Goal: Check status: Check status

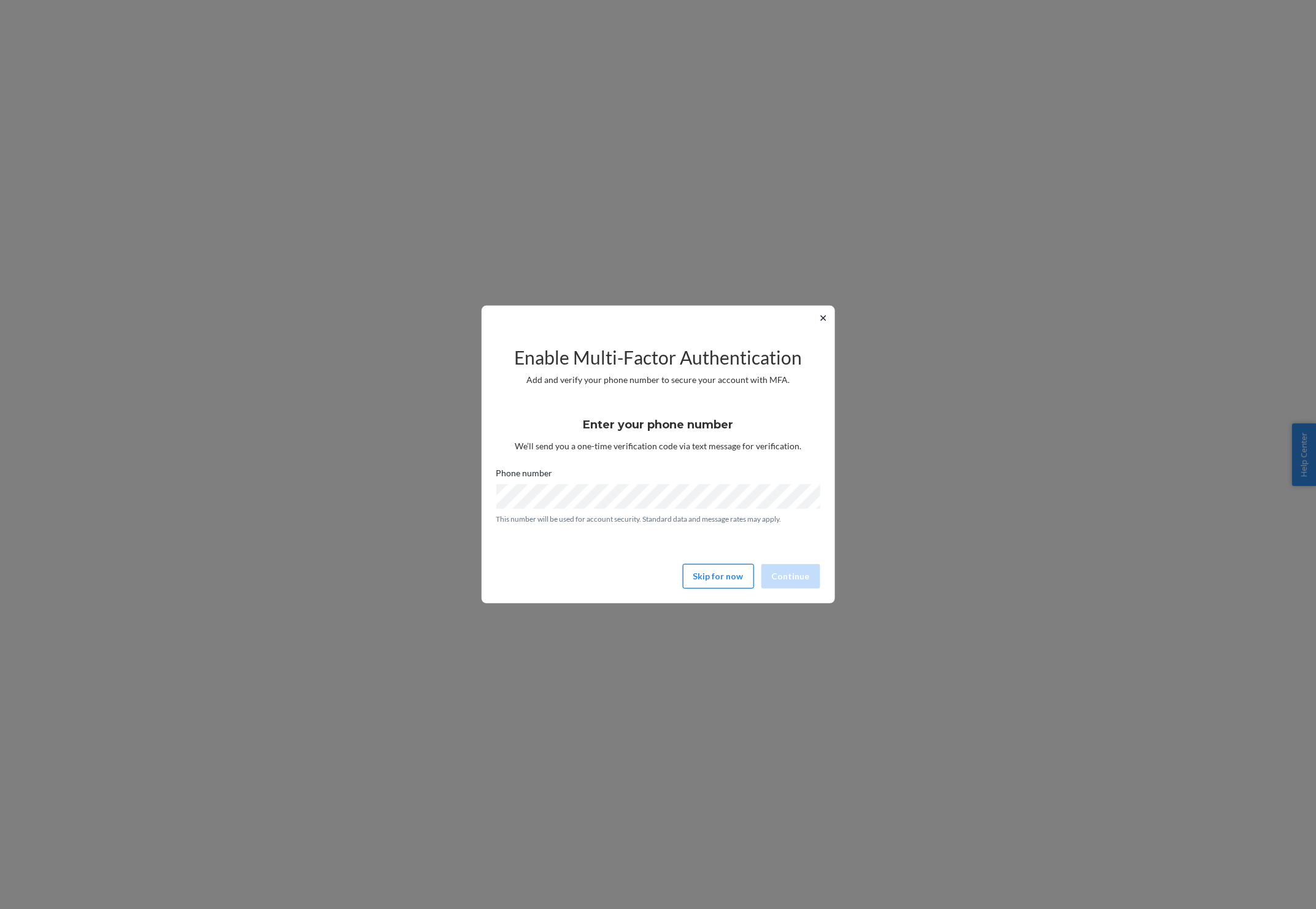
click at [732, 573] on button "Skip for now" at bounding box center [718, 576] width 71 height 24
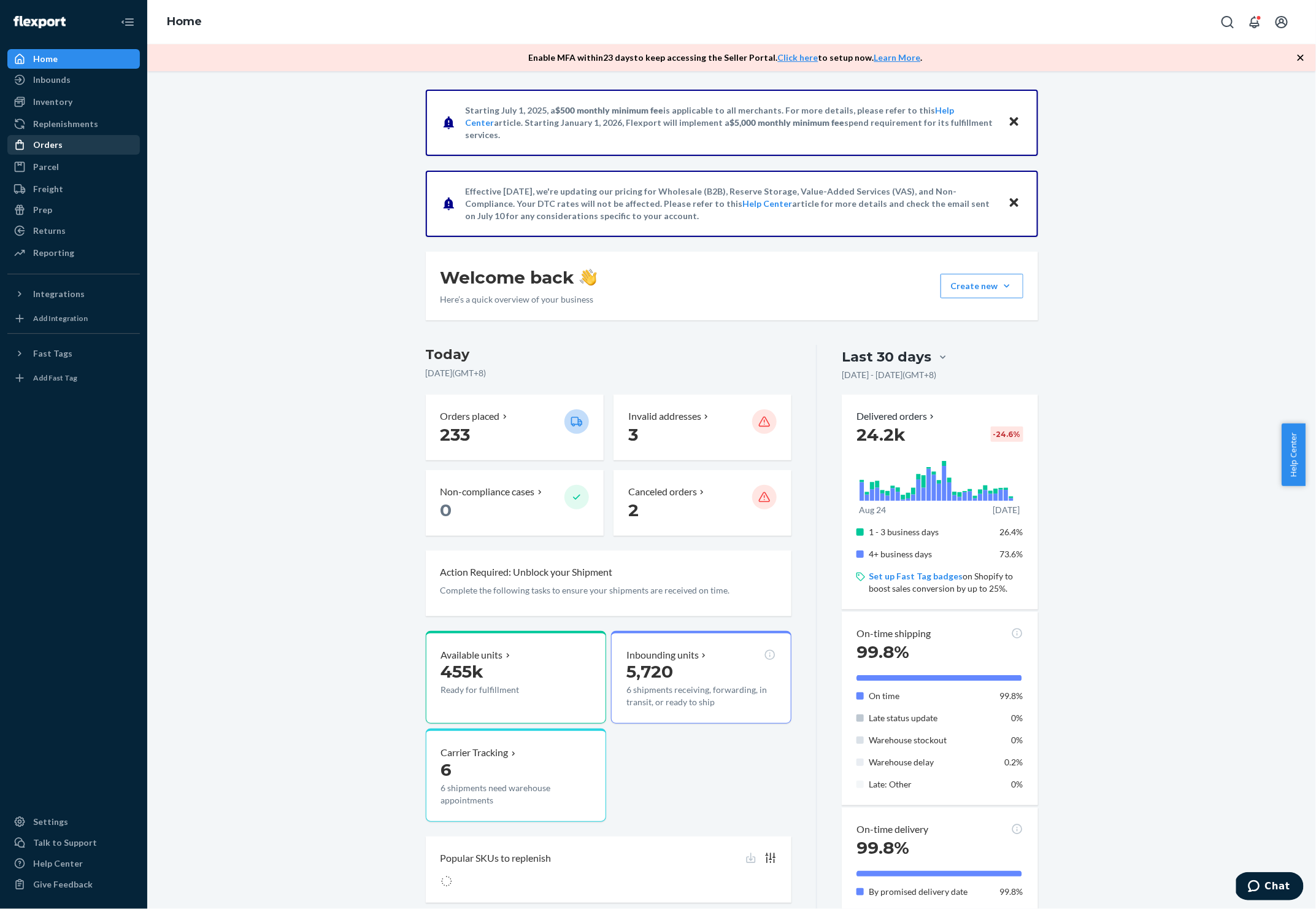
click at [56, 140] on div "Orders" at bounding box center [48, 145] width 29 height 12
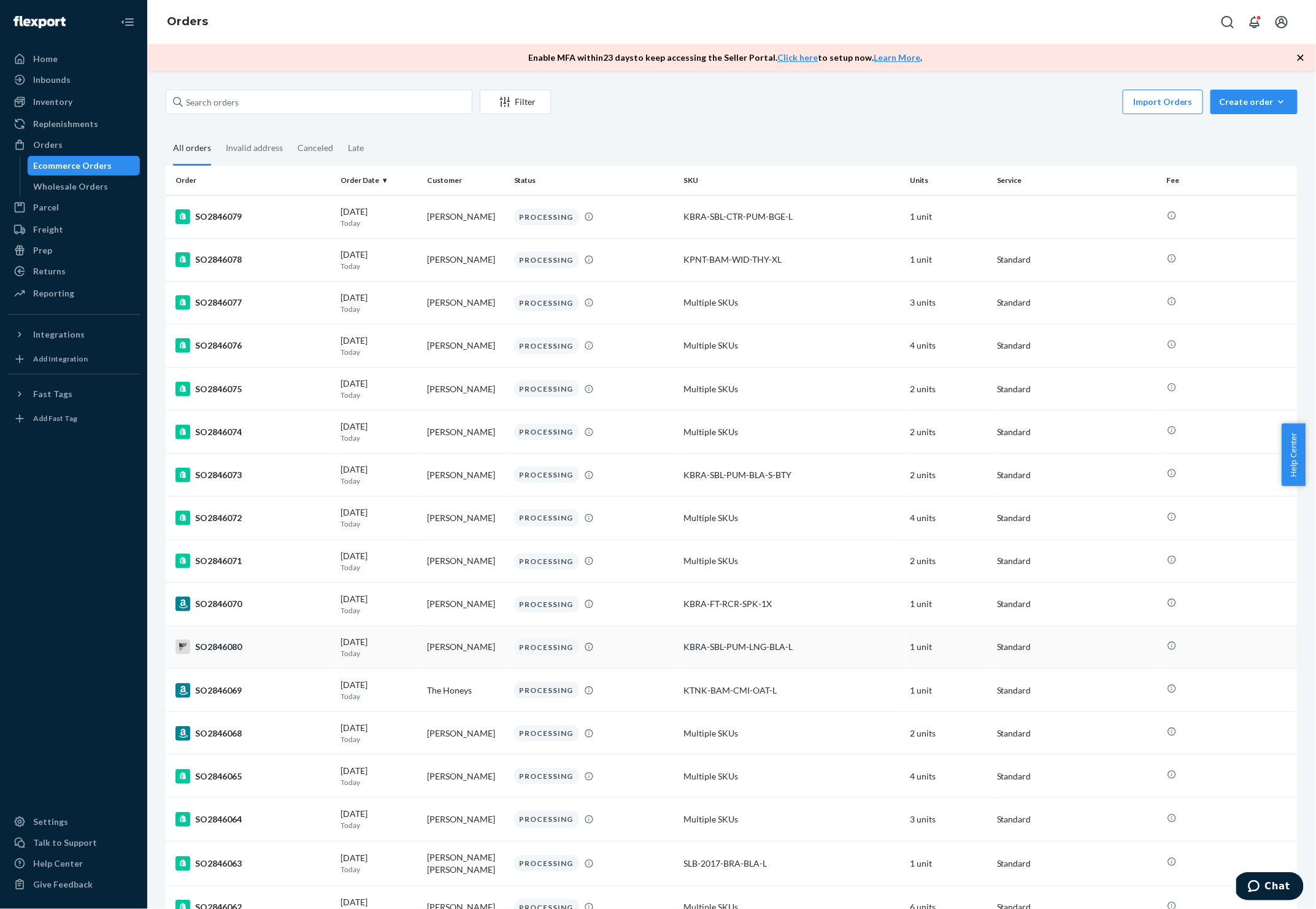
click at [201, 648] on div "SO2846080" at bounding box center [253, 646] width 155 height 15
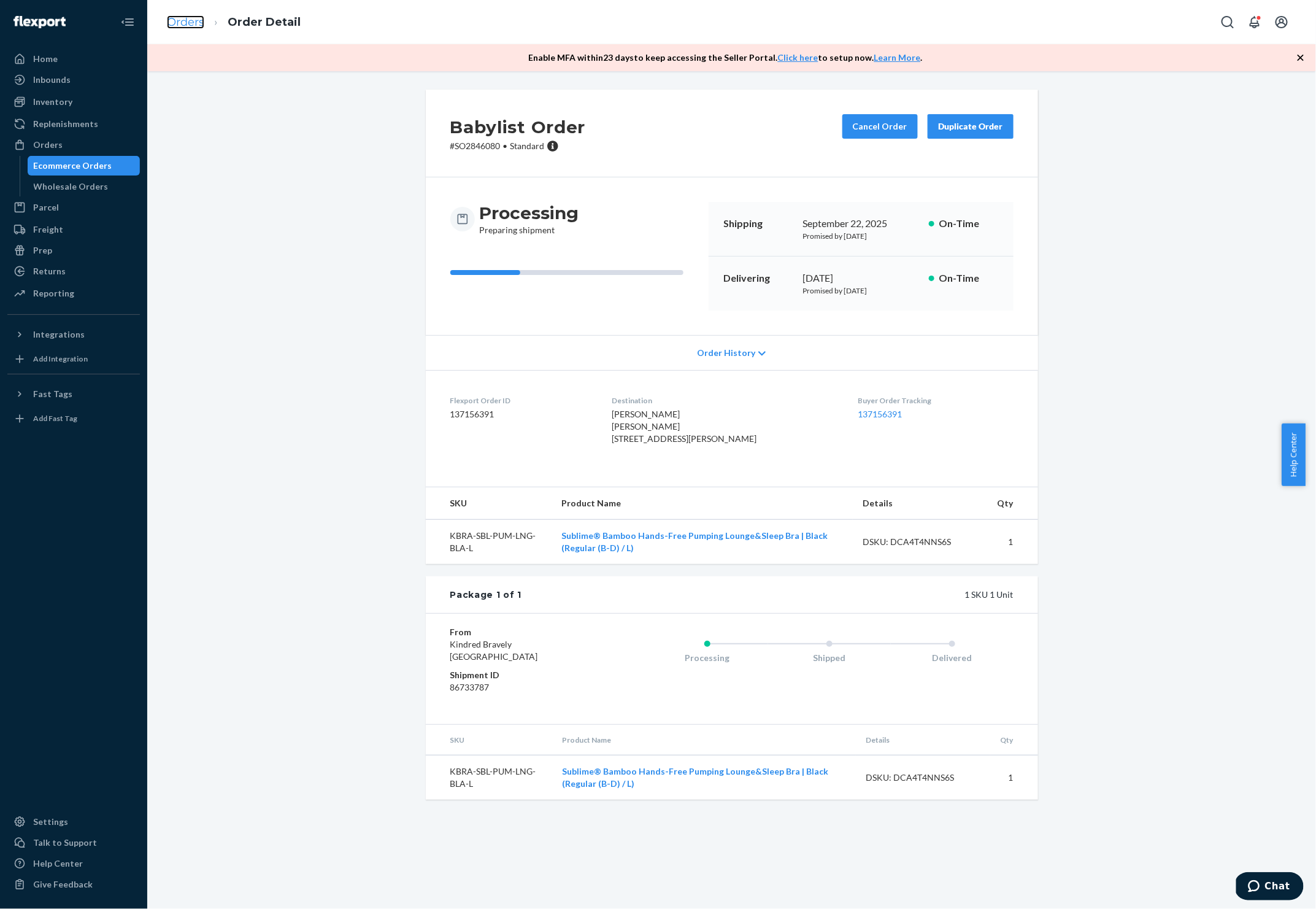
click at [190, 20] on link "Orders" at bounding box center [185, 22] width 38 height 14
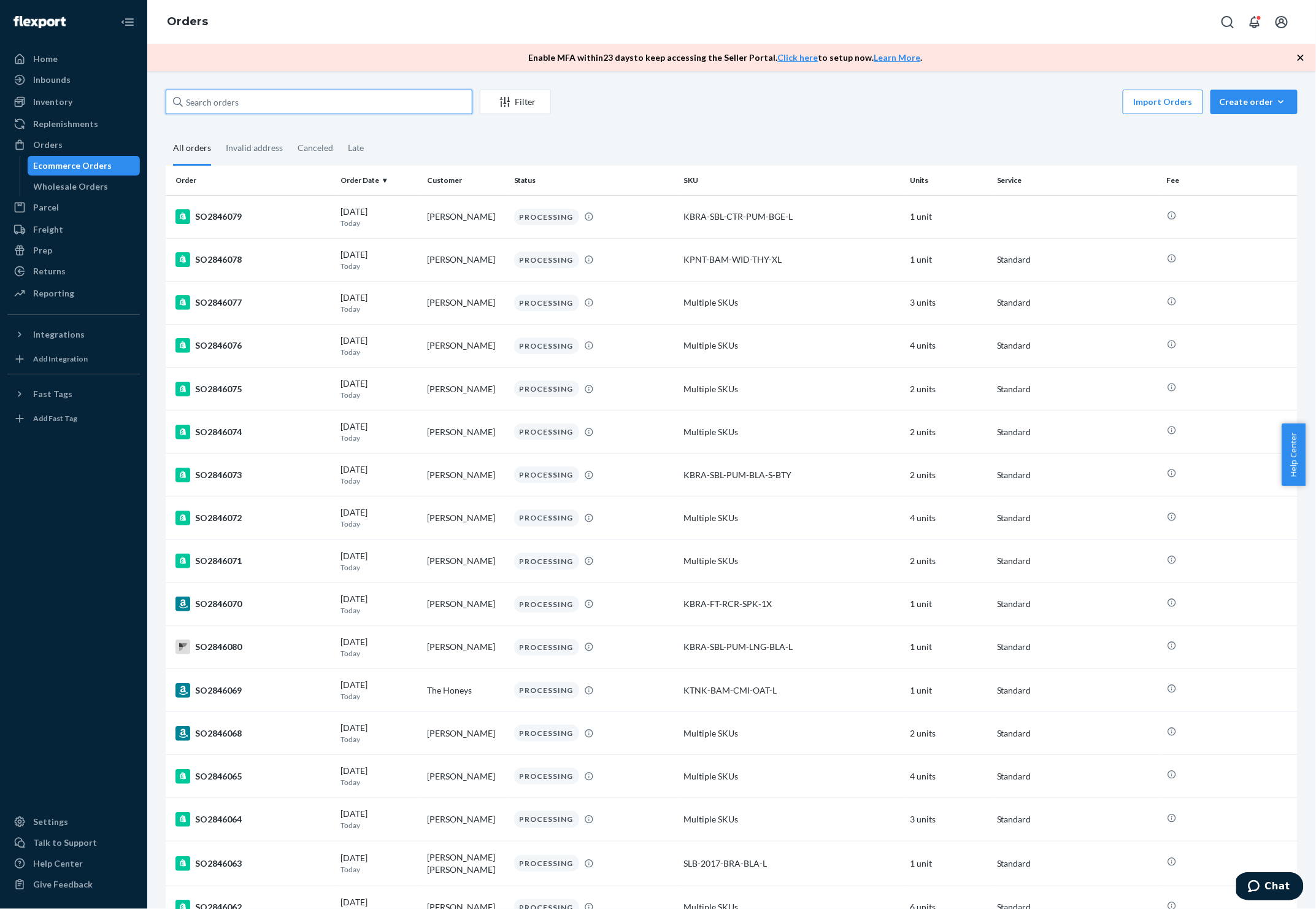
click at [305, 95] on input "text" at bounding box center [319, 102] width 307 height 24
paste input "SO2846037"
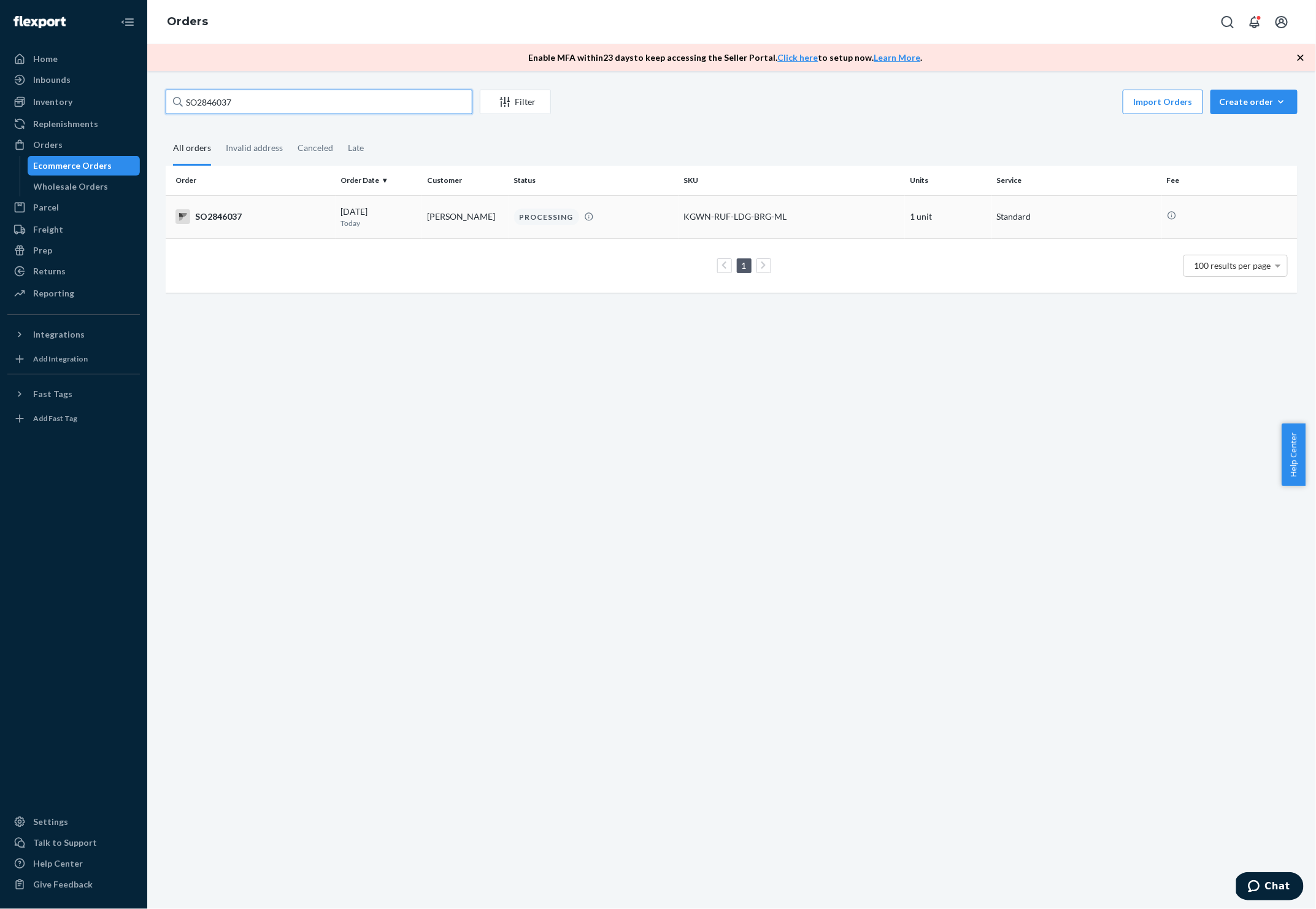
type input "SO2846037"
click at [206, 207] on td "SO2846037" at bounding box center [251, 216] width 170 height 43
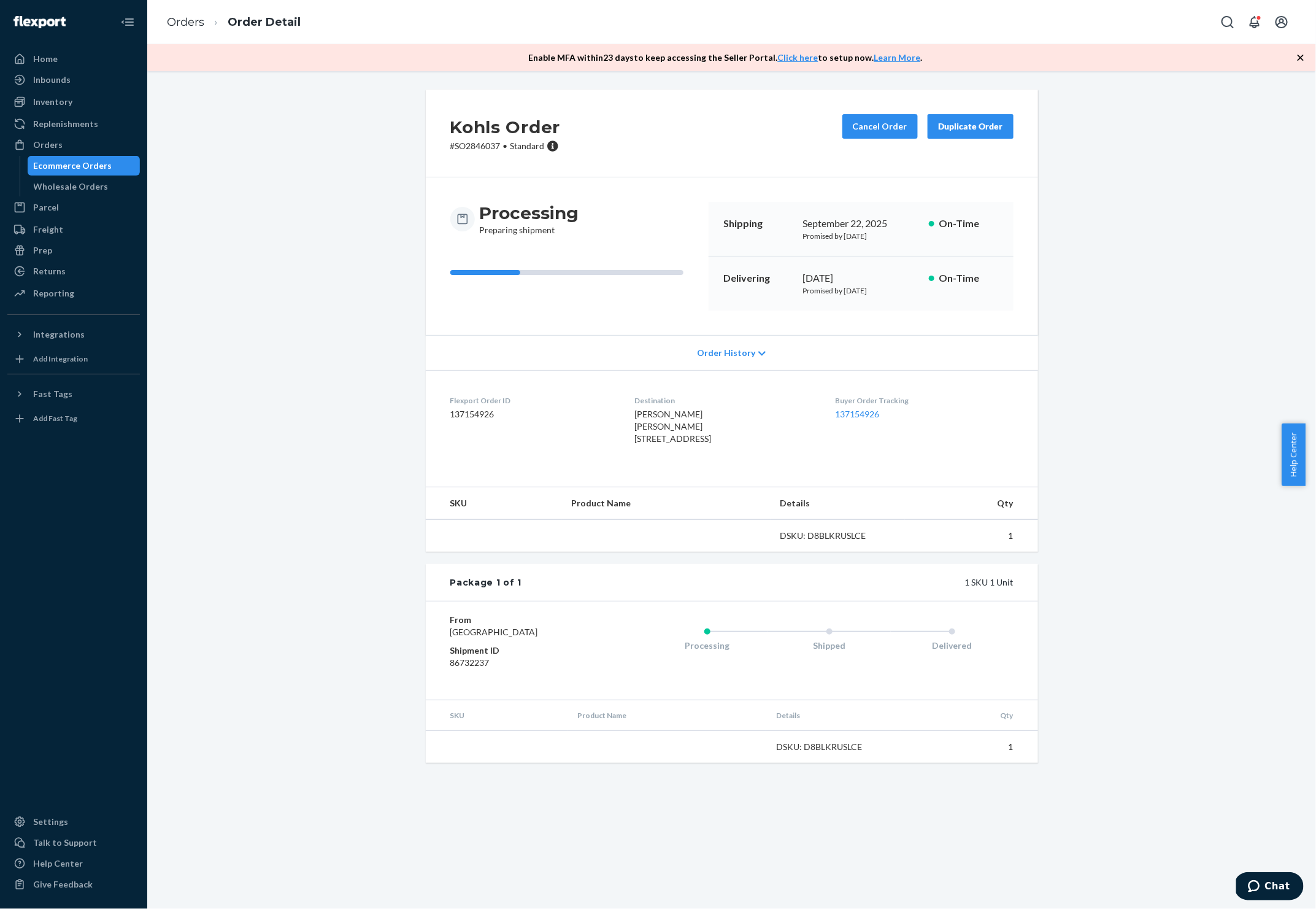
click at [478, 145] on p "# SO2846037 • Standard" at bounding box center [505, 146] width 110 height 12
copy p "SO2846037"
click at [1171, 563] on div "Kohls Order # SO2846037 • Standard Cancel Order Duplicate Order Processing Prep…" at bounding box center [732, 434] width 1150 height 688
click at [225, 399] on div "Kohls Order # SO2846037 • Standard Cancel Order Duplicate Order Processing Prep…" at bounding box center [732, 434] width 1150 height 688
